Goal: Task Accomplishment & Management: Manage account settings

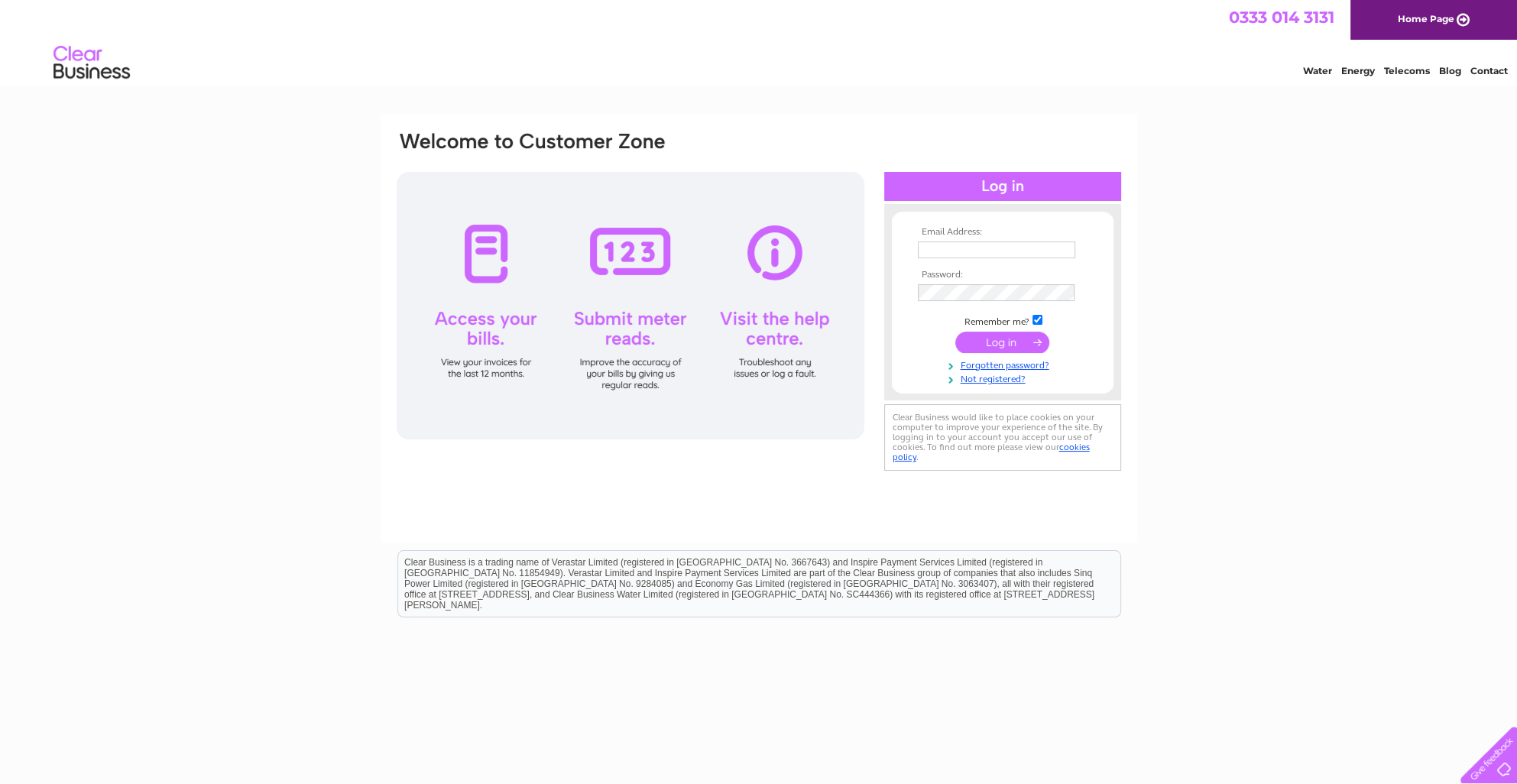
type input "Kirsty.Gray@isio.com"
click at [1033, 342] on input "submit" at bounding box center [1003, 342] width 94 height 21
click at [999, 339] on input "submit" at bounding box center [1003, 342] width 94 height 21
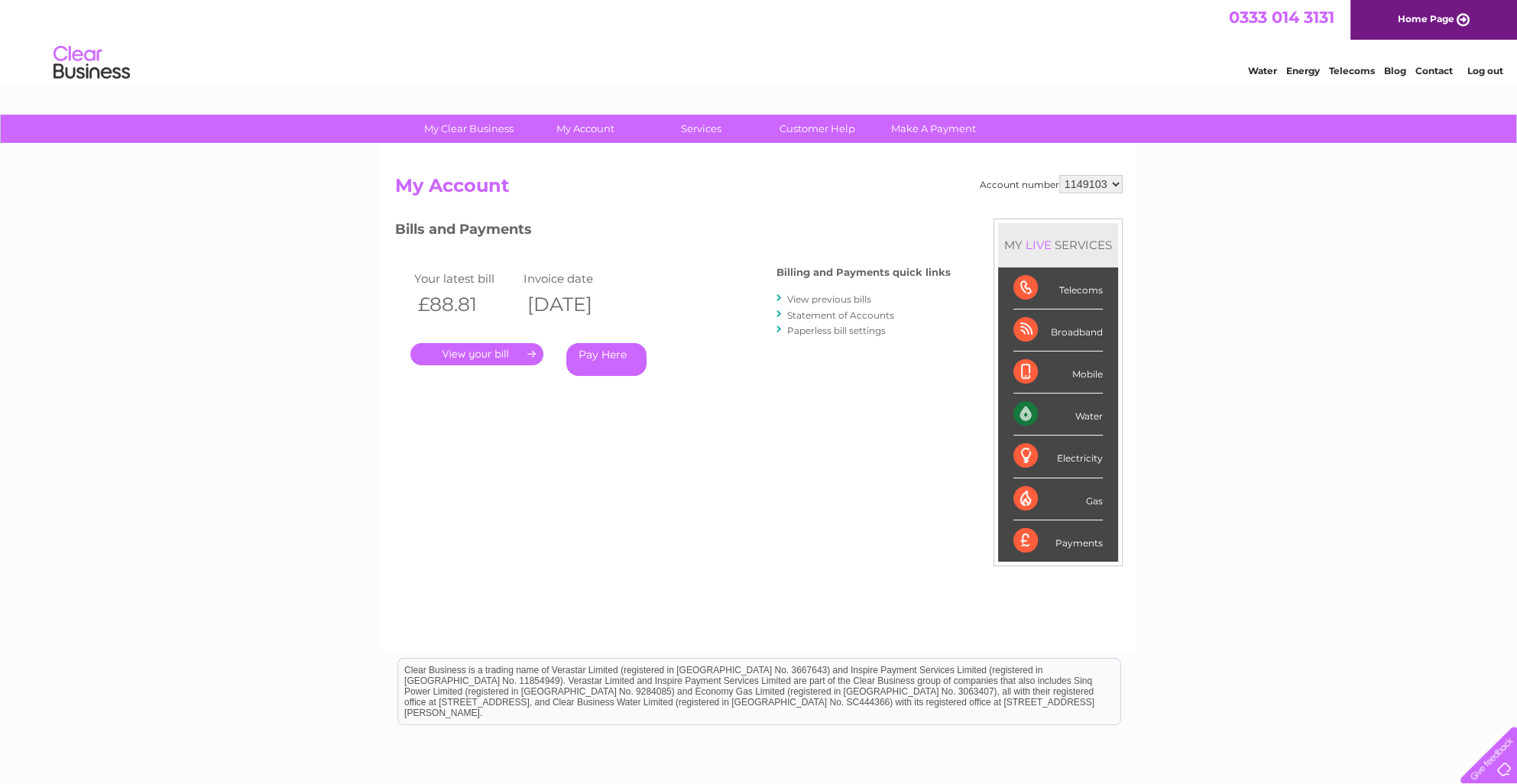
click at [485, 356] on link "." at bounding box center [476, 354] width 133 height 22
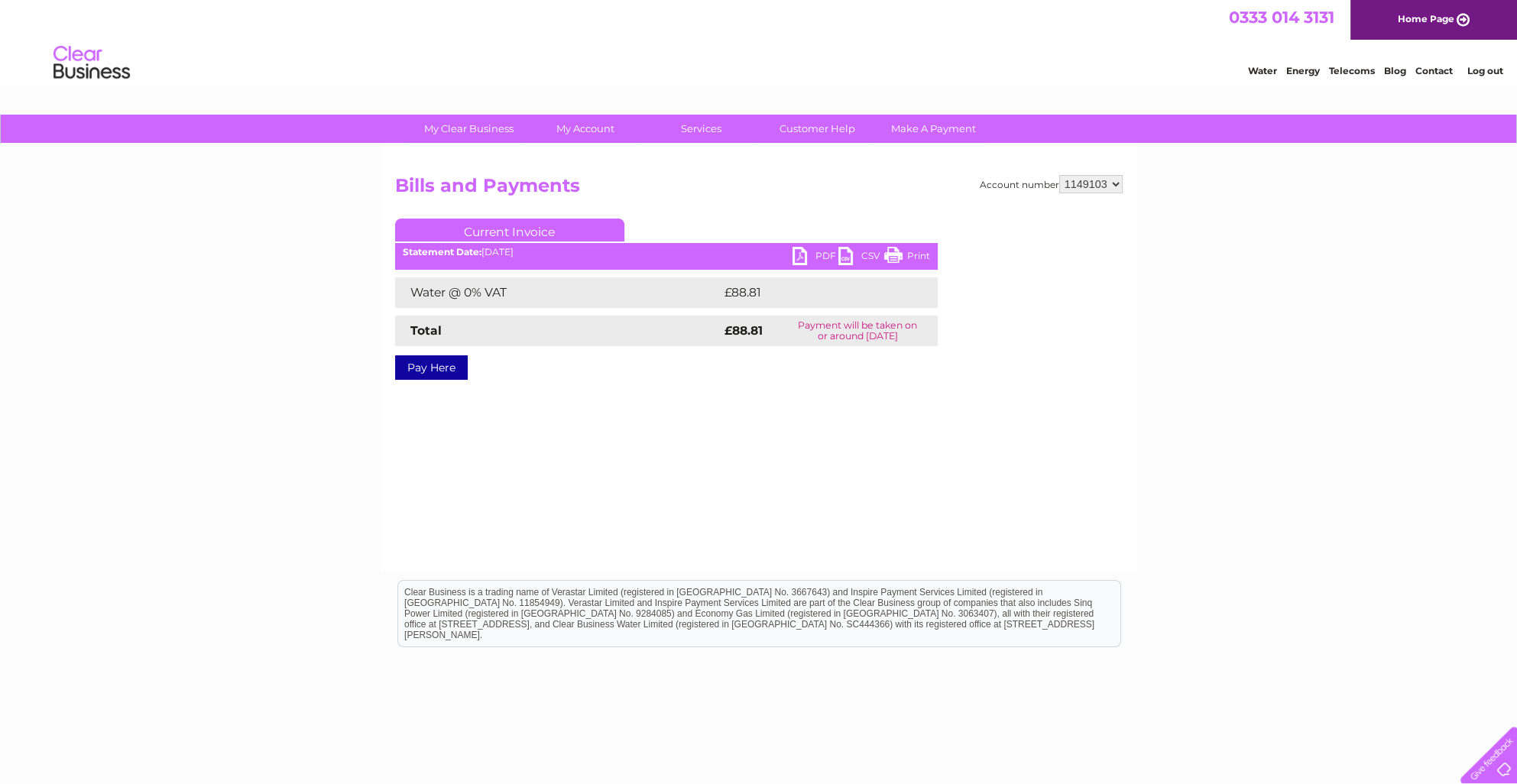
click at [806, 259] on link "PDF" at bounding box center [816, 258] width 46 height 22
